Goal: Task Accomplishment & Management: Complete application form

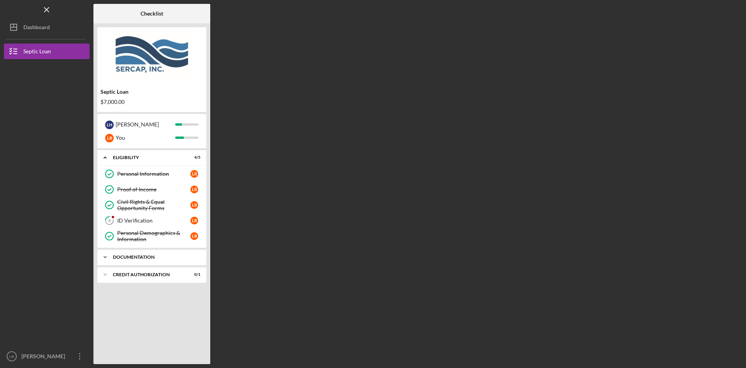
click at [151, 257] on div "Documentation" at bounding box center [155, 257] width 84 height 5
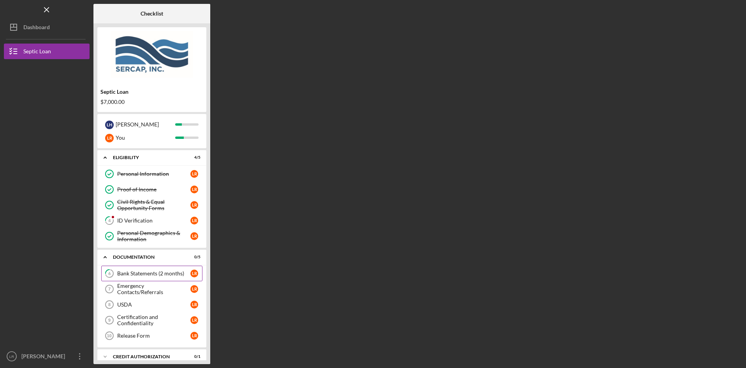
click at [151, 273] on div "Bank Statements (2 months)" at bounding box center [153, 274] width 73 height 6
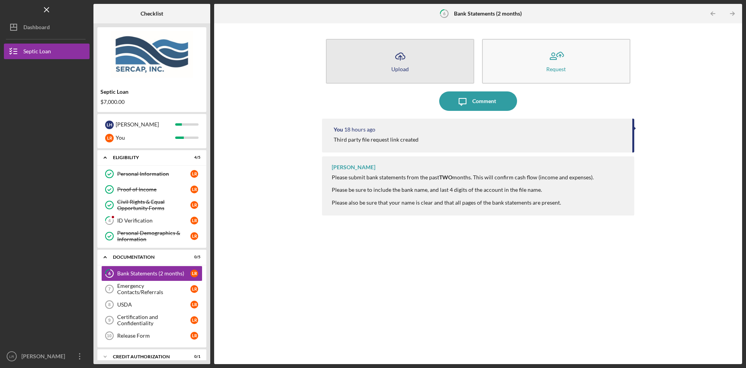
click at [397, 62] on icon "Icon/Upload" at bounding box center [400, 56] width 19 height 19
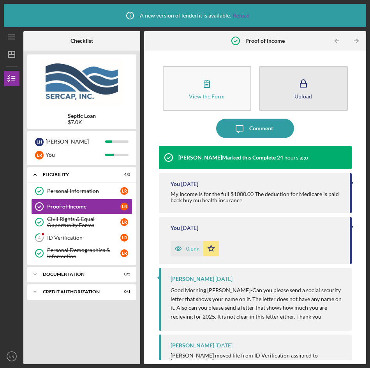
click at [315, 85] on button "Upload" at bounding box center [303, 88] width 89 height 45
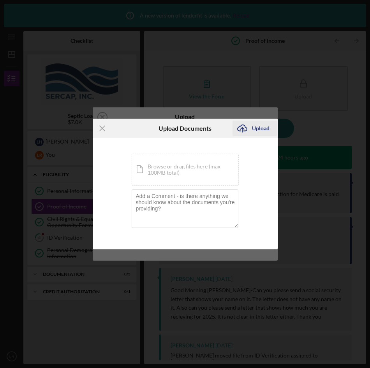
click at [254, 126] on div "Upload" at bounding box center [261, 129] width 18 height 16
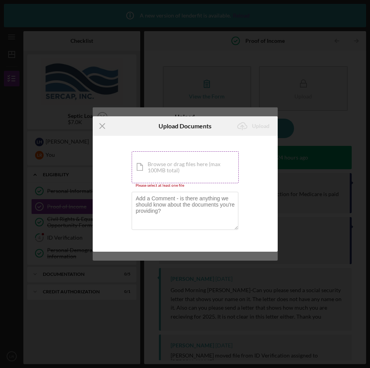
click at [182, 165] on div "Icon/Document Browse or drag files here (max 100MB total) Tap to choose files o…" at bounding box center [185, 167] width 107 height 32
click at [183, 167] on div "Icon/Document Browse or drag files here (max 100MB total) Tap to choose files o…" at bounding box center [185, 167] width 107 height 32
click at [102, 124] on icon "Icon/Menu Close" at bounding box center [102, 125] width 19 height 19
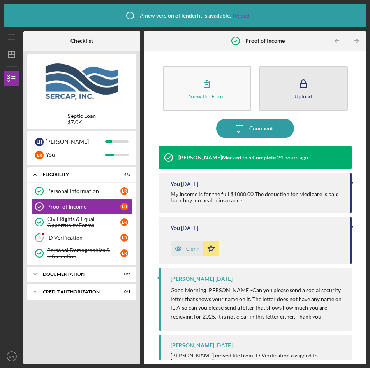
click at [290, 86] on button "Upload" at bounding box center [303, 88] width 89 height 45
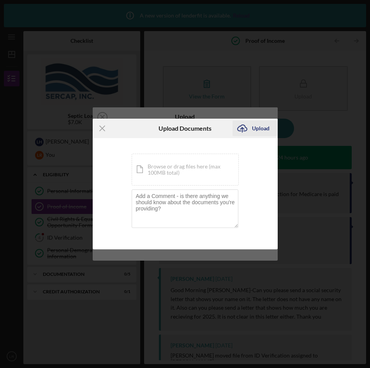
click at [262, 125] on div "Upload" at bounding box center [261, 129] width 18 height 16
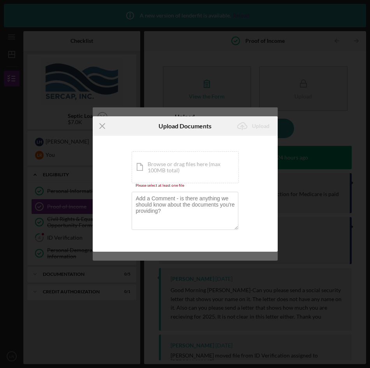
drag, startPoint x: 101, startPoint y: 125, endPoint x: 112, endPoint y: 127, distance: 11.0
click at [101, 125] on line at bounding box center [102, 126] width 5 height 5
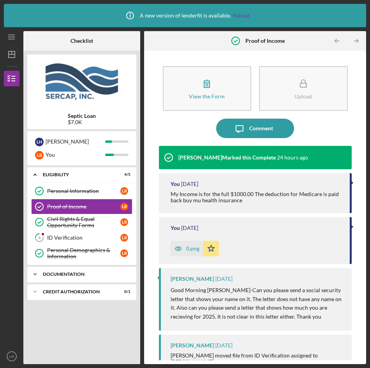
click at [79, 275] on div "Documentation" at bounding box center [85, 274] width 84 height 5
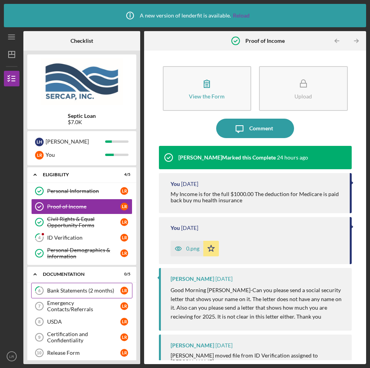
click at [87, 289] on div "Bank Statements (2 months)" at bounding box center [83, 291] width 73 height 6
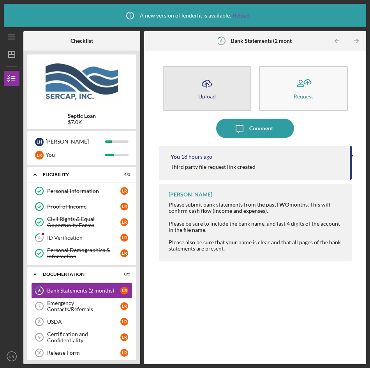
click at [216, 82] on icon "Icon/Upload" at bounding box center [206, 83] width 19 height 19
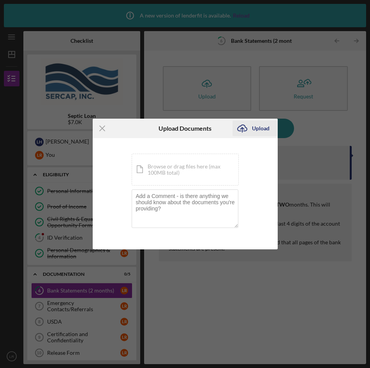
click at [257, 127] on div "Upload" at bounding box center [261, 129] width 18 height 16
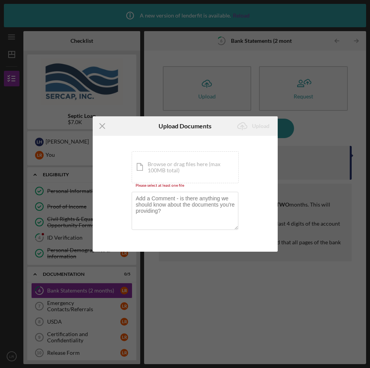
click at [280, 368] on html "Icon/Info A new version of lenderfit is available. Reload Icon/Menu 6 Bank Stat…" at bounding box center [185, 184] width 370 height 368
click at [336, 330] on div "Icon/Menu Close Upload Documents Icon/Upload Upload You're uploading documents …" at bounding box center [185, 184] width 370 height 368
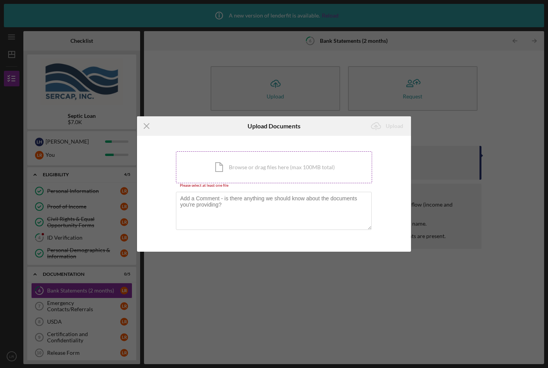
click at [257, 164] on div "Icon/Document Browse or drag files here (max 100MB total) Tap to choose files o…" at bounding box center [274, 167] width 196 height 32
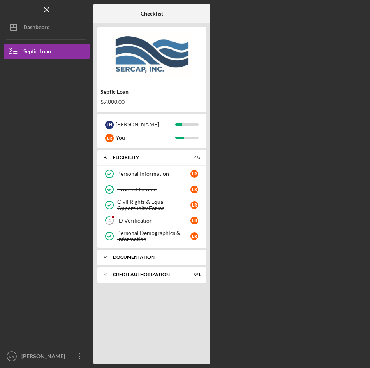
click at [134, 256] on div "Documentation" at bounding box center [155, 257] width 84 height 5
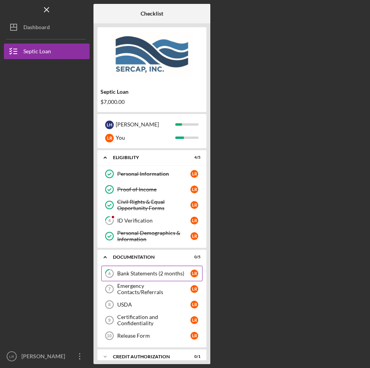
click at [147, 272] on div "Bank Statements (2 months)" at bounding box center [153, 274] width 73 height 6
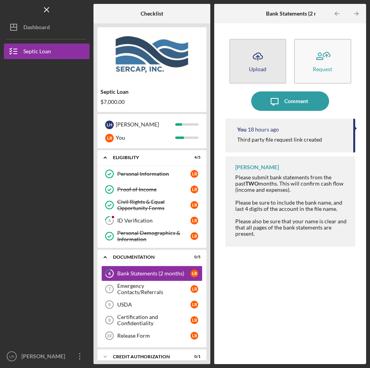
click at [268, 61] on button "Icon/Upload Upload" at bounding box center [257, 61] width 57 height 45
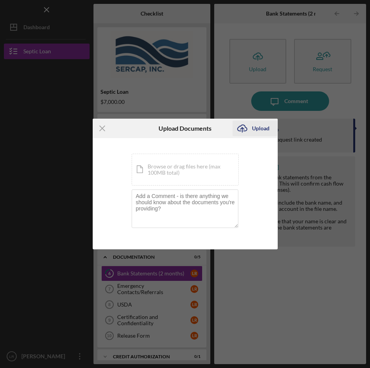
click at [261, 127] on div "Upload" at bounding box center [261, 129] width 18 height 16
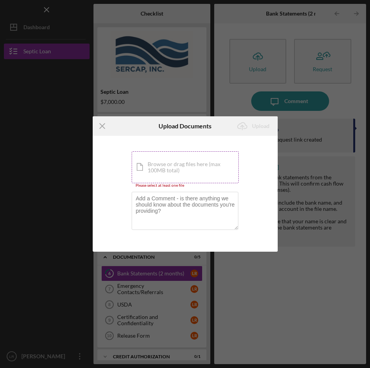
click at [183, 170] on div "Icon/Document Browse or drag files here (max 100MB total) Tap to choose files o…" at bounding box center [185, 167] width 107 height 32
click at [197, 173] on div "Icon/Document Browse or drag files here (max 100MB total) Tap to choose files o…" at bounding box center [185, 167] width 107 height 32
click at [164, 167] on div "Icon/Document Browse or drag files here (max 100MB total) Tap to choose files o…" at bounding box center [185, 167] width 107 height 32
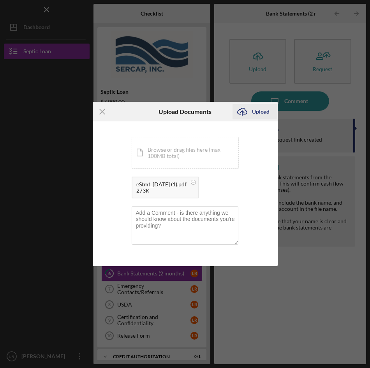
click at [256, 111] on div "Upload" at bounding box center [261, 112] width 18 height 16
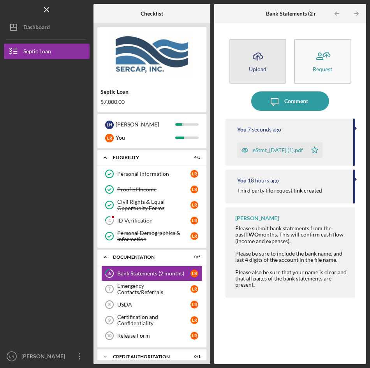
click at [264, 63] on icon "Icon/Upload" at bounding box center [257, 56] width 19 height 19
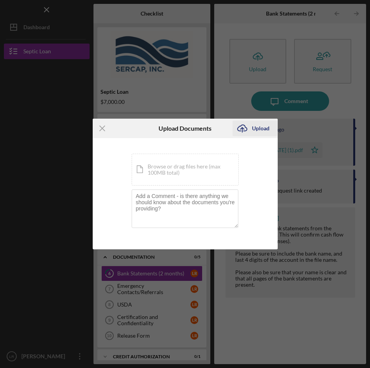
click at [255, 126] on div "Upload" at bounding box center [261, 129] width 18 height 16
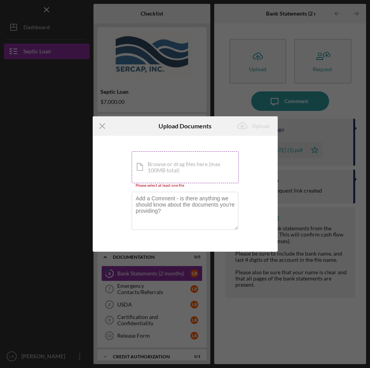
click at [222, 161] on div "Icon/Document Browse or drag files here (max 100MB total) Tap to choose files o…" at bounding box center [185, 167] width 107 height 32
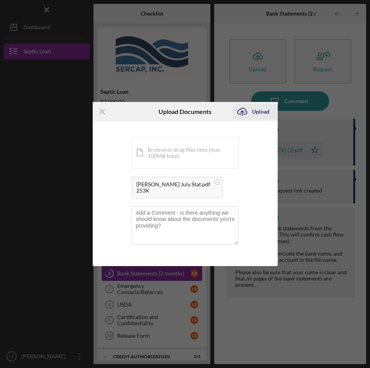
click at [260, 111] on div "Upload" at bounding box center [261, 112] width 18 height 16
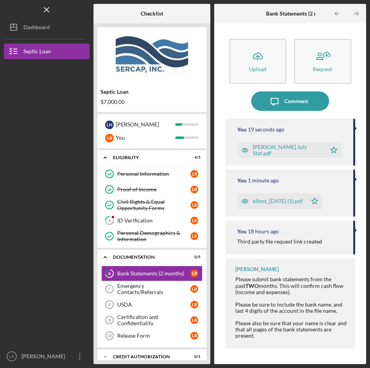
click at [274, 149] on div "Elizabeth July Stat.pdf" at bounding box center [287, 150] width 69 height 12
click at [278, 200] on div "eStmt_2025-07-21 (1).pdf" at bounding box center [278, 201] width 50 height 6
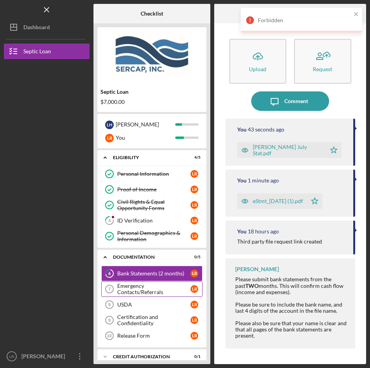
click at [158, 290] on div "Emergency Contacts/Referrals" at bounding box center [153, 289] width 73 height 12
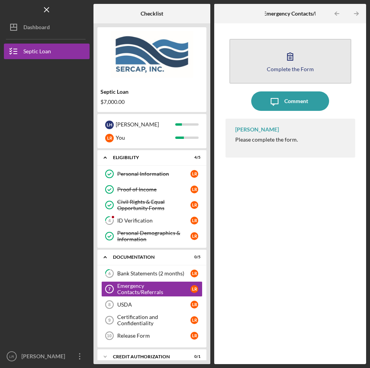
click at [291, 63] on icon "button" at bounding box center [289, 56] width 19 height 19
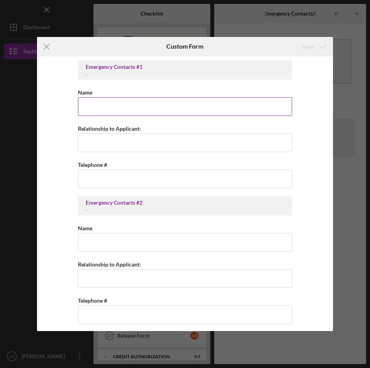
click at [113, 111] on input "Name" at bounding box center [185, 106] width 214 height 19
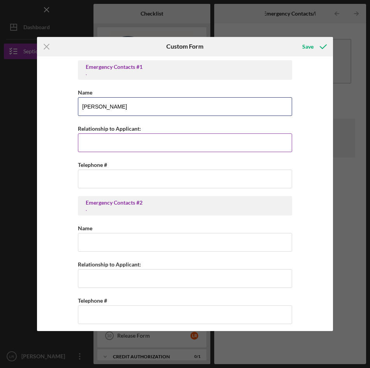
type input "Ian Hunter"
click at [109, 145] on input "Relationship to Applicant:" at bounding box center [185, 143] width 214 height 19
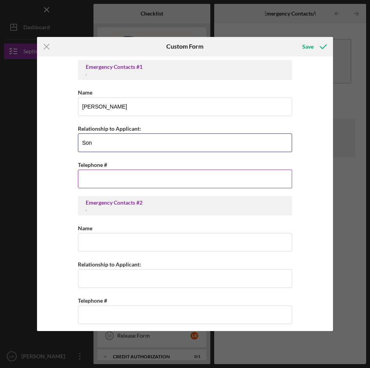
type input "Son"
click at [123, 181] on input "Telephone #" at bounding box center [185, 179] width 214 height 19
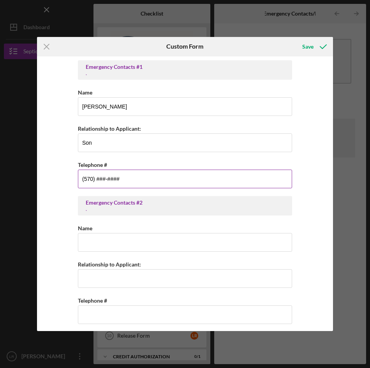
click at [130, 180] on input "(570) ###-####" at bounding box center [185, 179] width 214 height 19
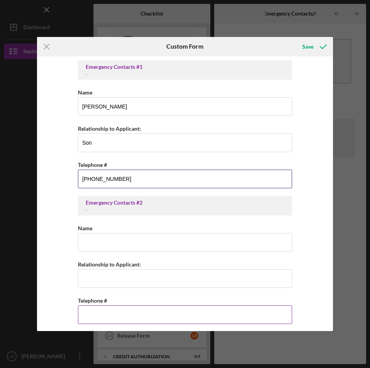
type input "(570) 262-3414"
click at [92, 316] on input "Telephone #" at bounding box center [185, 315] width 214 height 19
click at [136, 317] on input "(5##) ###-####" at bounding box center [185, 315] width 214 height 19
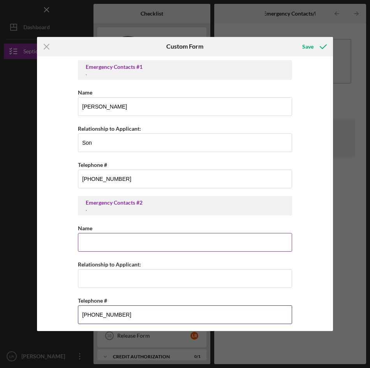
type input "(561) 313-4213"
drag, startPoint x: 104, startPoint y: 232, endPoint x: 107, endPoint y: 237, distance: 5.6
click at [105, 233] on div "Name" at bounding box center [185, 238] width 214 height 28
click at [108, 245] on input "Name" at bounding box center [185, 242] width 214 height 19
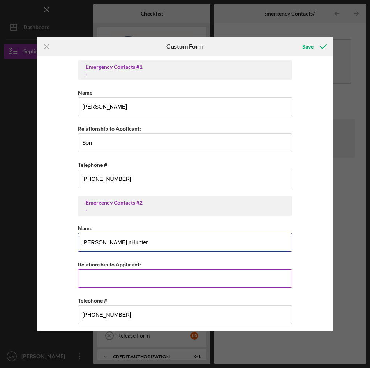
type input "Bret nHunter"
click at [114, 278] on input "Relationship to Applicant:" at bounding box center [185, 278] width 214 height 19
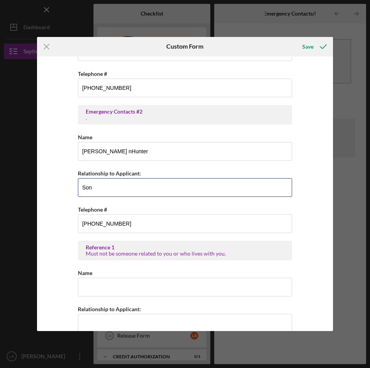
scroll to position [117, 0]
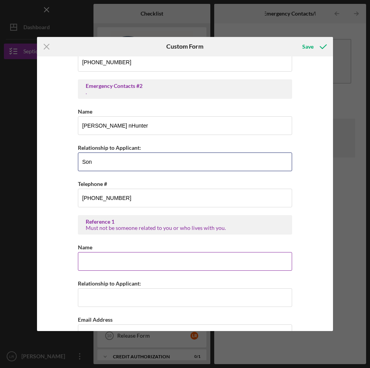
type input "Son"
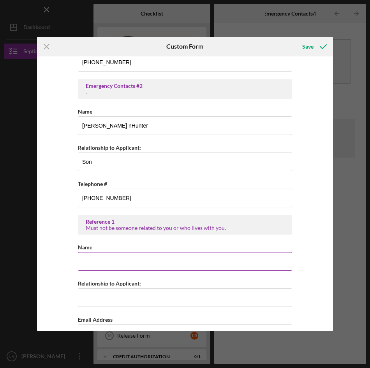
click at [97, 264] on input "Name" at bounding box center [185, 261] width 214 height 19
type input "Amanda Shilkoski"
type input "lilly69hunter@gmail.com"
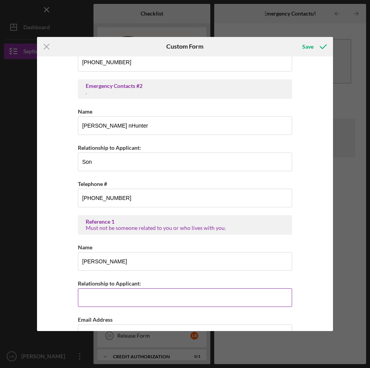
click at [93, 299] on input "Relationship to Applicant:" at bounding box center [185, 298] width 214 height 19
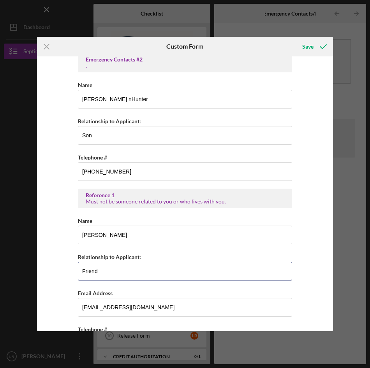
scroll to position [156, 0]
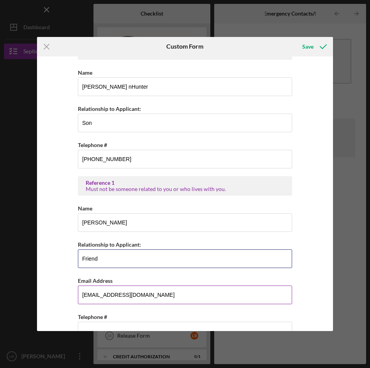
type input "Friend"
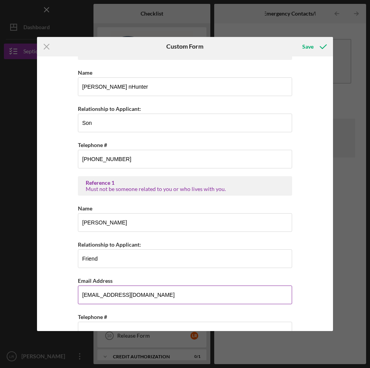
click at [163, 296] on input "lilly69hunter@gmail.com" at bounding box center [185, 295] width 214 height 19
type input "l"
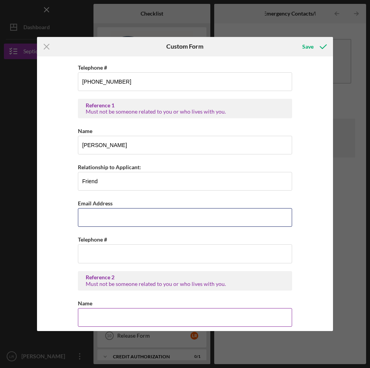
scroll to position [234, 0]
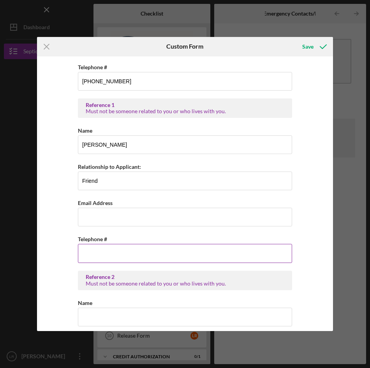
click at [104, 252] on input "Telephone #" at bounding box center [185, 253] width 214 height 19
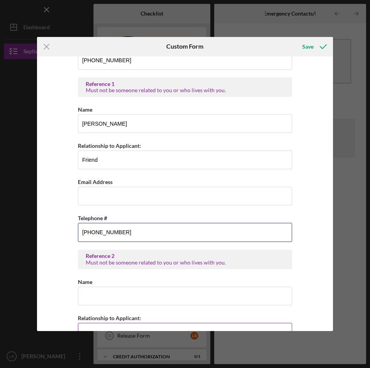
scroll to position [273, 0]
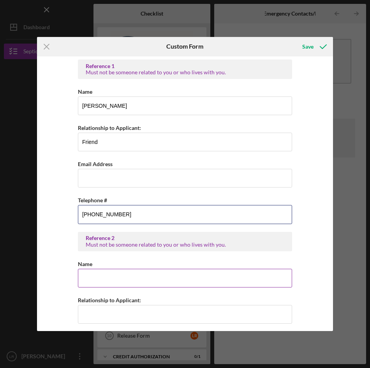
type input "(570) 921-2583"
click at [94, 276] on input "Name" at bounding box center [185, 278] width 214 height 19
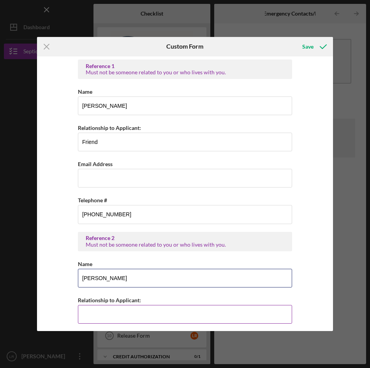
type input "Alda Cullen"
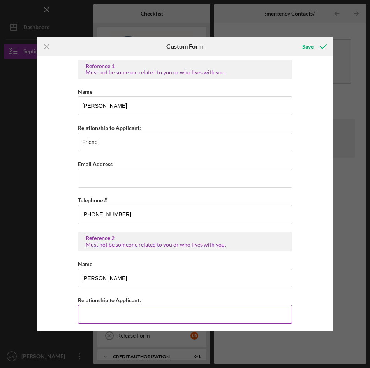
click at [117, 313] on input "Relationship to Applicant:" at bounding box center [185, 314] width 214 height 19
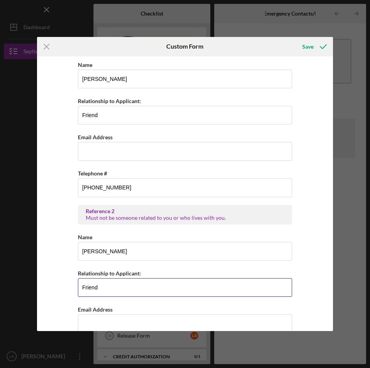
scroll to position [349, 0]
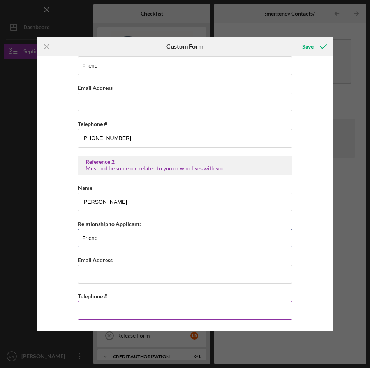
type input "Friend"
click at [124, 308] on input "Telephone #" at bounding box center [185, 310] width 214 height 19
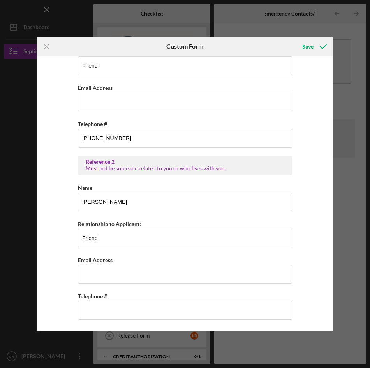
click at [324, 303] on div "Emergency Contacts #1 . Name Ian Hunter Relationship to Applicant: Son Telephon…" at bounding box center [185, 193] width 296 height 275
click at [310, 46] on div "Save" at bounding box center [307, 47] width 11 height 16
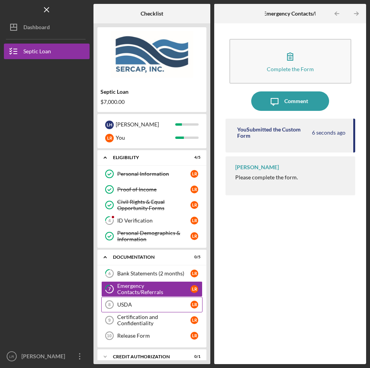
click at [125, 303] on div "USDA" at bounding box center [153, 305] width 73 height 6
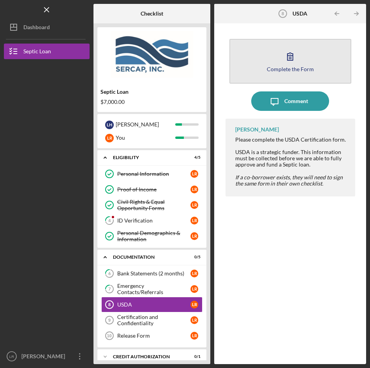
click at [295, 69] on div "Complete the Form" at bounding box center [290, 69] width 47 height 6
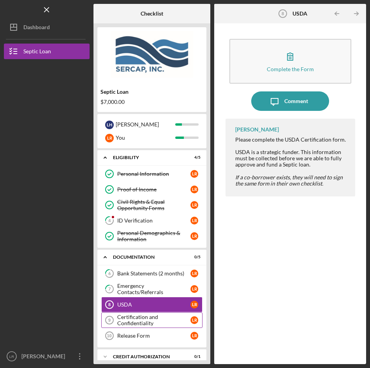
click at [141, 320] on div "Certification and Confidentiality" at bounding box center [153, 320] width 73 height 12
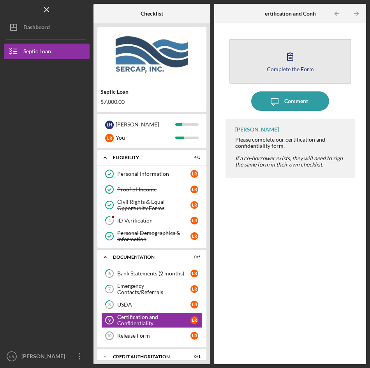
click at [297, 59] on icon "button" at bounding box center [289, 56] width 19 height 19
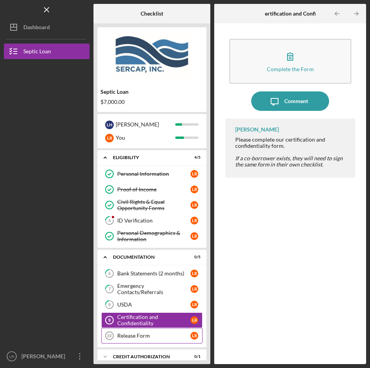
click at [135, 336] on div "Release Form" at bounding box center [153, 336] width 73 height 6
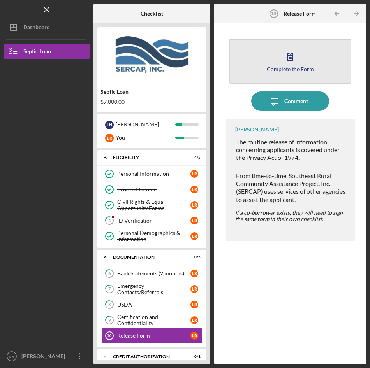
click at [277, 63] on button "Complete the Form Form" at bounding box center [290, 61] width 122 height 45
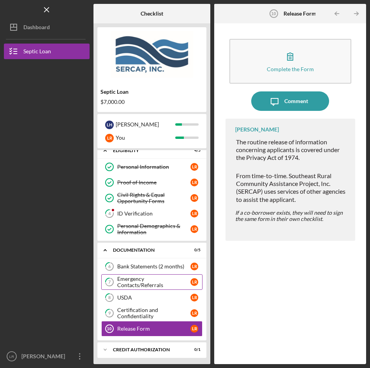
scroll to position [9, 0]
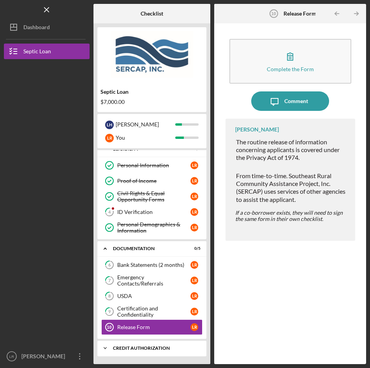
click at [144, 347] on div "CREDIT AUTHORIZATION" at bounding box center [155, 348] width 84 height 5
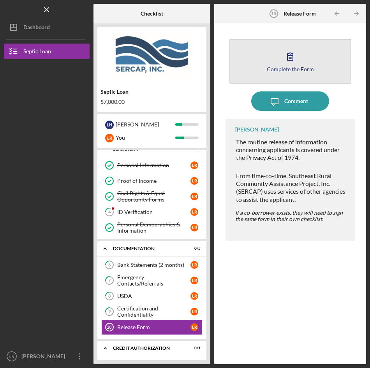
click at [293, 58] on icon "button" at bounding box center [289, 56] width 5 height 7
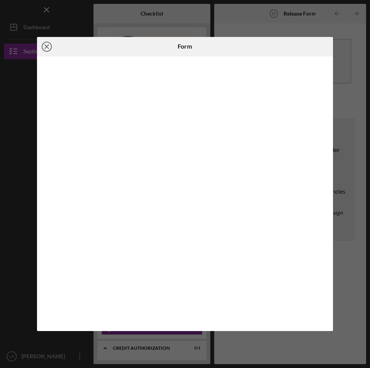
click at [45, 49] on icon "Icon/Close" at bounding box center [46, 46] width 19 height 19
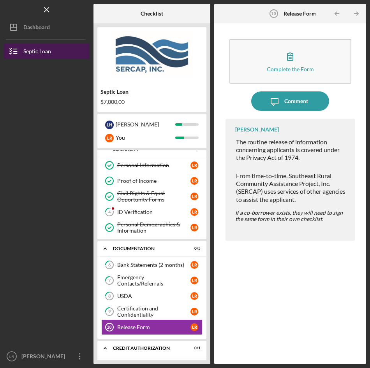
click at [37, 51] on div "Septic Loan" at bounding box center [37, 53] width 28 height 18
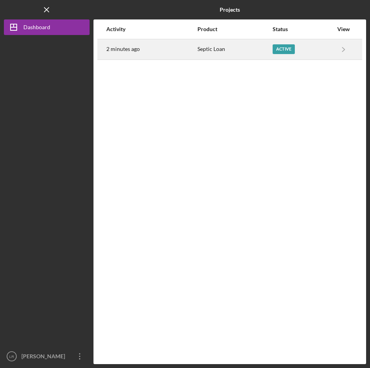
click at [277, 48] on div "Active" at bounding box center [284, 49] width 22 height 10
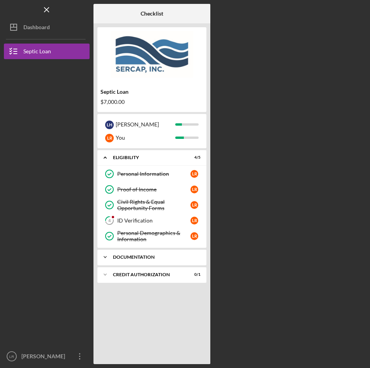
click at [128, 257] on div "Documentation" at bounding box center [155, 257] width 84 height 5
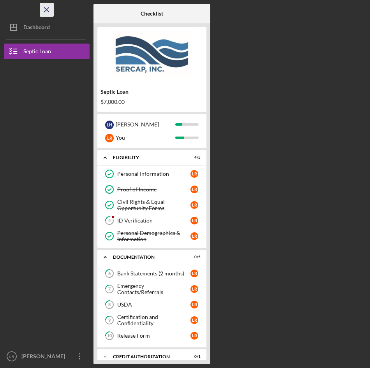
click at [46, 9] on line "button" at bounding box center [46, 9] width 4 height 4
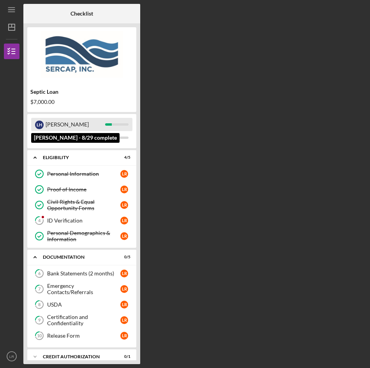
click at [40, 122] on div "L H" at bounding box center [39, 125] width 9 height 9
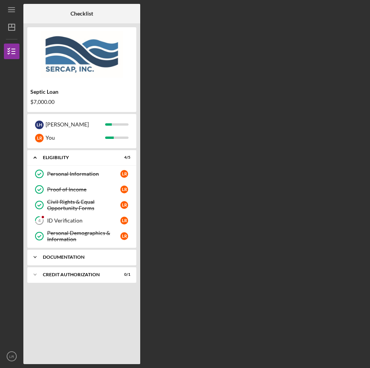
click at [59, 255] on div "Documentation" at bounding box center [85, 257] width 84 height 5
